Goal: Information Seeking & Learning: Check status

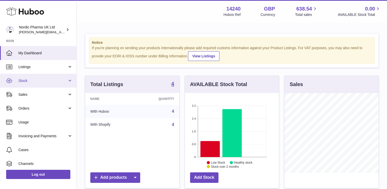
click at [59, 80] on span "Stock" at bounding box center [42, 80] width 49 height 5
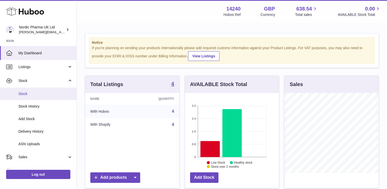
click at [63, 96] on span "Stock" at bounding box center [45, 93] width 54 height 5
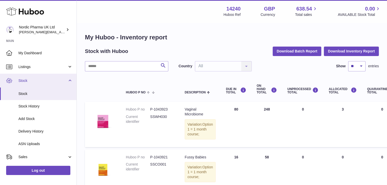
click at [66, 82] on span "Stock" at bounding box center [42, 80] width 49 height 5
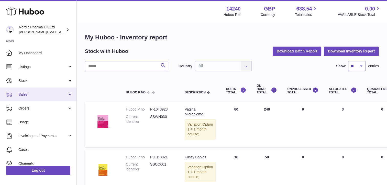
click at [56, 99] on link "Sales" at bounding box center [38, 94] width 76 height 14
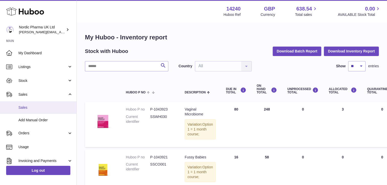
click at [49, 110] on link "Sales" at bounding box center [38, 107] width 76 height 13
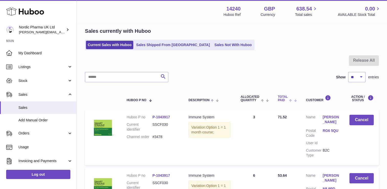
scroll to position [19, 0]
click at [356, 75] on select "** ** ** ***" at bounding box center [356, 77] width 17 height 10
select select "***"
click at [348, 72] on select "** ** ** ***" at bounding box center [356, 77] width 17 height 10
click at [305, 71] on div at bounding box center [232, 63] width 294 height 17
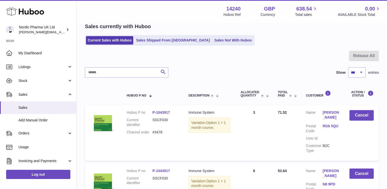
scroll to position [26, 0]
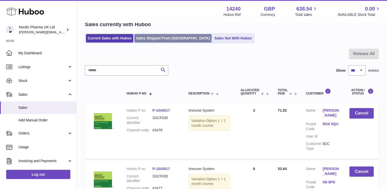
click at [153, 40] on link "Sales Shipped From [GEOGRAPHIC_DATA]" at bounding box center [172, 38] width 77 height 8
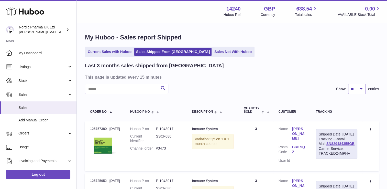
click at [302, 84] on div "Search Show ** ** ** entries" at bounding box center [232, 89] width 294 height 10
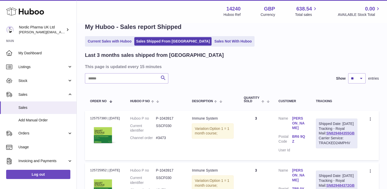
scroll to position [19, 0]
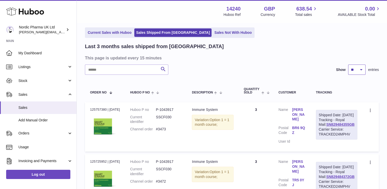
click at [355, 71] on select "** ** **" at bounding box center [356, 69] width 17 height 10
select select "**"
click at [348, 64] on select "** ** **" at bounding box center [356, 69] width 17 height 10
click at [289, 66] on div "Search Show ** ** ** entries" at bounding box center [232, 69] width 294 height 10
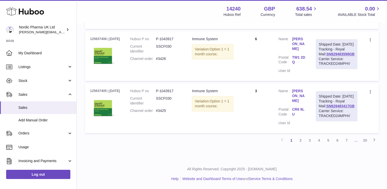
scroll to position [2843, 0]
drag, startPoint x: 90, startPoint y: 84, endPoint x: 365, endPoint y: 116, distance: 276.9
drag, startPoint x: 365, startPoint y: 116, endPoint x: 328, endPoint y: 88, distance: 46.6
copy table "Order No Huboo P no Description Quantity Sold Customer Tracking Order no 125757…"
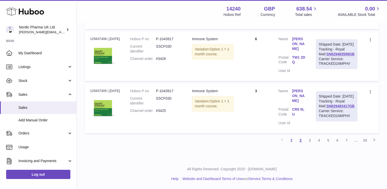
click at [300, 139] on link "2" at bounding box center [300, 140] width 9 height 9
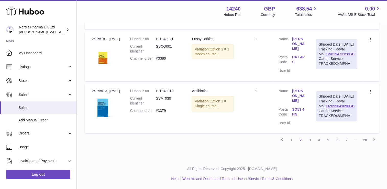
scroll to position [2843, 0]
drag, startPoint x: 104, startPoint y: 108, endPoint x: 363, endPoint y: 121, distance: 258.8
drag, startPoint x: 363, startPoint y: 121, endPoint x: 349, endPoint y: 103, distance: 22.6
copy table "Order No Huboo P no Description Quantity Sold Customer Tracking Order no"
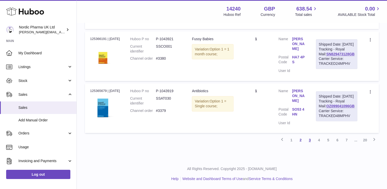
click at [308, 139] on link "3" at bounding box center [309, 139] width 9 height 9
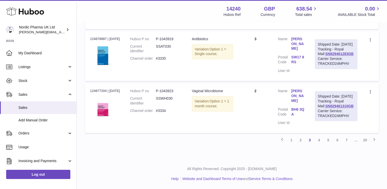
scroll to position [2856, 0]
drag, startPoint x: 90, startPoint y: 104, endPoint x: 375, endPoint y: 119, distance: 285.5
drag, startPoint x: 375, startPoint y: 119, endPoint x: 333, endPoint y: 95, distance: 48.4
copy table "Order No Huboo P no Description Quantity Sold Customer Tracking Order no"
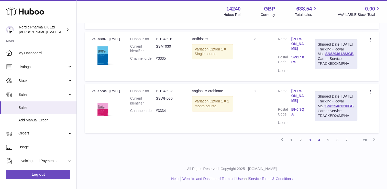
click at [317, 141] on link "4" at bounding box center [318, 139] width 9 height 9
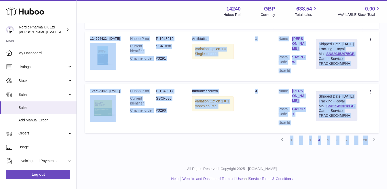
scroll to position [2843, 0]
drag, startPoint x: 90, startPoint y: 104, endPoint x: 359, endPoint y: 121, distance: 269.8
copy tbody "124874828 | [DATE] Huboo P no P-1043919 Current identifier SSAT030 Channel orde…"
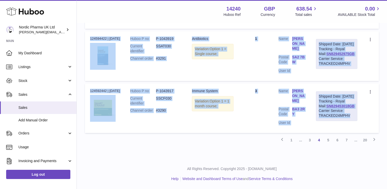
click at [325, 140] on link "5" at bounding box center [327, 139] width 9 height 9
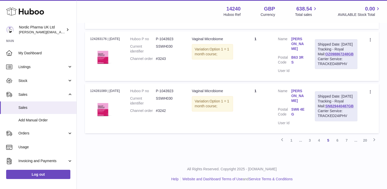
scroll to position [2843, 0]
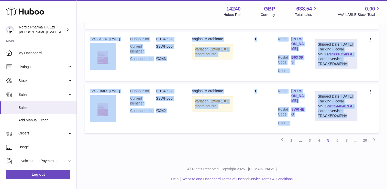
drag, startPoint x: 89, startPoint y: 102, endPoint x: 352, endPoint y: 119, distance: 263.7
copy tbody "124585736 | [DATE] Huboo P no P-1043923 Current identifier SSWH030 Channel orde…"
click at [337, 137] on link "6" at bounding box center [337, 140] width 9 height 9
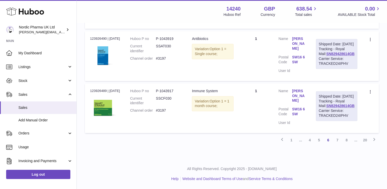
scroll to position [2843, 0]
drag, startPoint x: 90, startPoint y: 104, endPoint x: 377, endPoint y: 121, distance: 287.1
drag, startPoint x: 377, startPoint y: 121, endPoint x: 341, endPoint y: 120, distance: 36.1
copy table "Order No Huboo P no Description Quantity Sold Customer Tracking Order no"
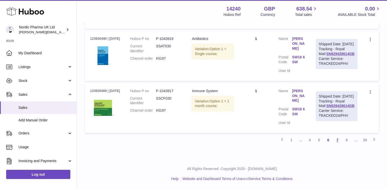
click at [339, 141] on link "7" at bounding box center [337, 139] width 9 height 9
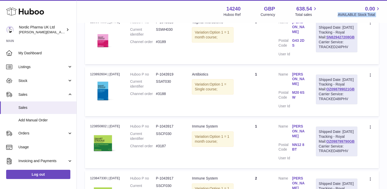
scroll to position [439, 0]
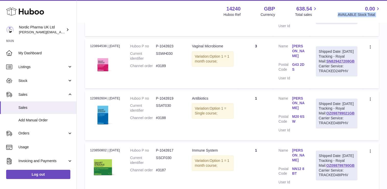
drag, startPoint x: 337, startPoint y: 152, endPoint x: 338, endPoint y: 164, distance: 12.1
drag, startPoint x: 338, startPoint y: 164, endPoint x: 275, endPoint y: 182, distance: 65.3
click at [273, 140] on td "Quantity 1" at bounding box center [256, 115] width 35 height 49
click at [370, 102] on icon at bounding box center [371, 99] width 6 height 5
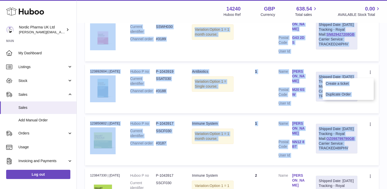
scroll to position [467, 0]
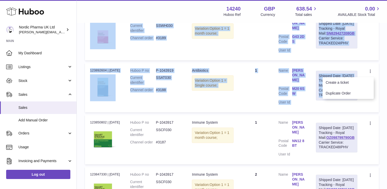
drag, startPoint x: 91, startPoint y: 127, endPoint x: 371, endPoint y: 157, distance: 282.3
copy tbody "123921391 | [DATE] Huboo P no P-1043919 Current identifier SSAT030 Channel orde…"
